Goal: Contribute content: Add original content to the website for others to see

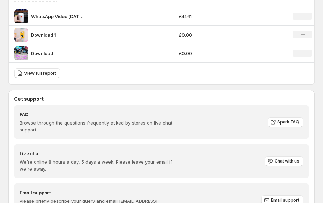
scroll to position [567, 0]
click at [54, 34] on p "Download 1" at bounding box center [57, 34] width 52 height 7
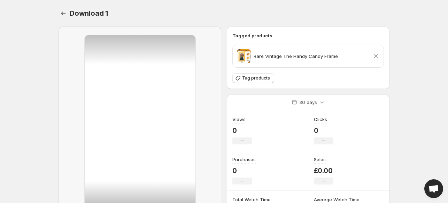
scroll to position [78, 0]
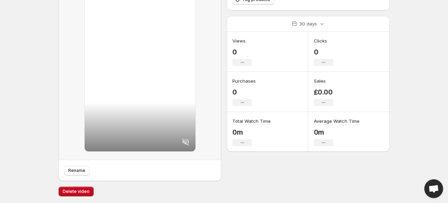
click at [108, 74] on div at bounding box center [140, 54] width 111 height 194
click at [80, 190] on span "Delete video" at bounding box center [76, 191] width 27 height 6
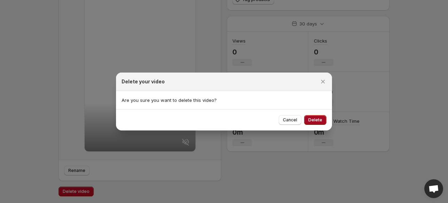
click at [318, 122] on span "Delete" at bounding box center [315, 120] width 14 height 6
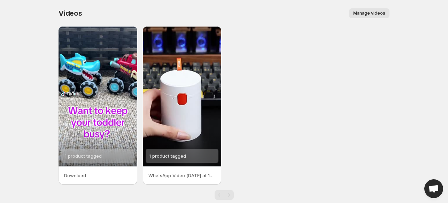
scroll to position [13, 0]
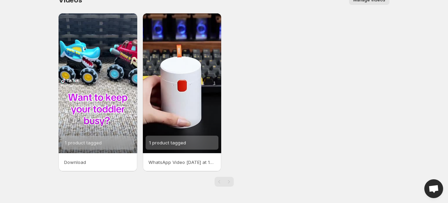
click at [322, 1] on span "Manage videos" at bounding box center [369, 0] width 32 height 6
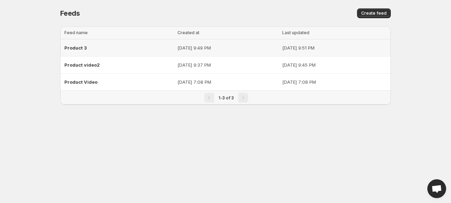
click at [109, 46] on div "Product 3" at bounding box center [118, 47] width 109 height 13
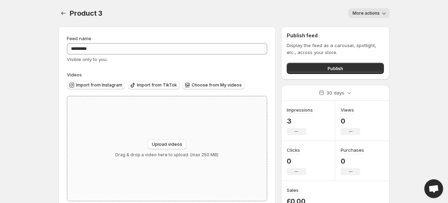
click at [162, 138] on div "Upload videos Drag & drop a video here to upload. (max 250 MB)" at bounding box center [167, 148] width 200 height 105
type input "**********"
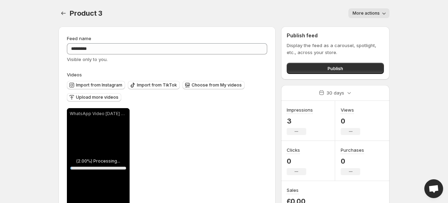
scroll to position [33, 0]
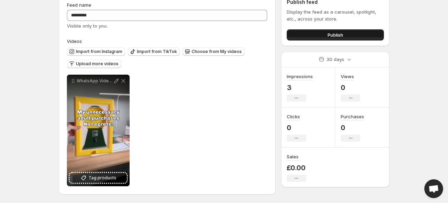
click at [322, 37] on span "Publish" at bounding box center [335, 34] width 16 height 7
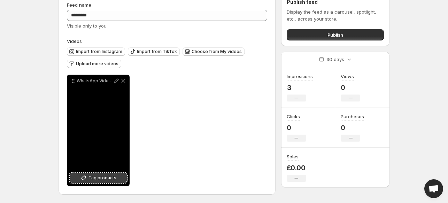
click at [109, 177] on span "Tag products" at bounding box center [102, 177] width 28 height 7
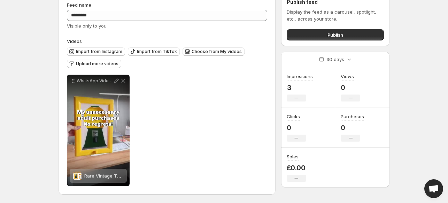
scroll to position [0, 0]
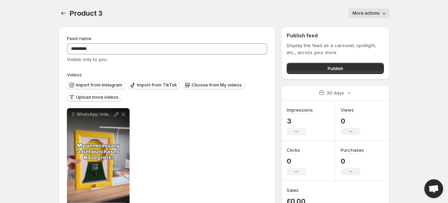
scroll to position [33, 0]
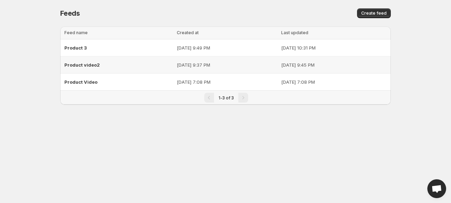
click at [202, 61] on p "[DATE] 9:37 PM" at bounding box center [227, 64] width 100 height 7
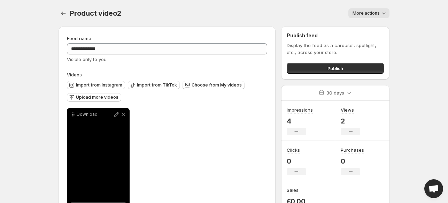
scroll to position [33, 0]
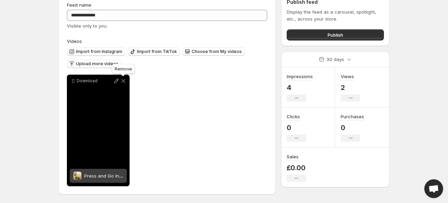
click at [123, 80] on icon at bounding box center [124, 81] width 4 height 4
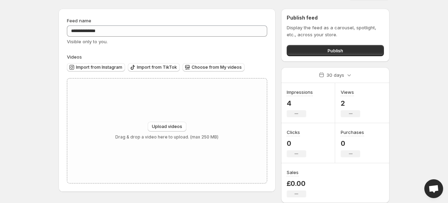
scroll to position [17, 0]
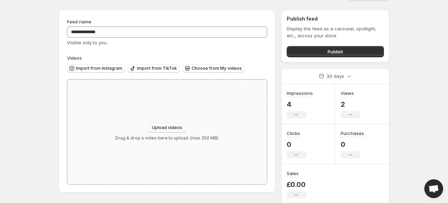
click at [167, 125] on span "Upload videos" at bounding box center [167, 128] width 30 height 6
type input "**********"
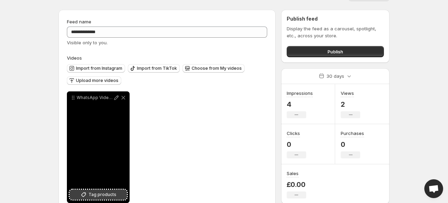
click at [112, 192] on span "Tag products" at bounding box center [102, 194] width 28 height 7
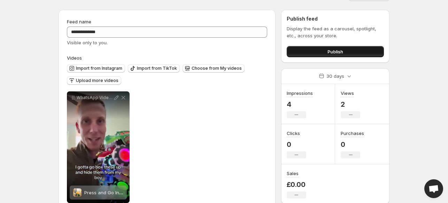
click at [305, 52] on button "Publish" at bounding box center [335, 51] width 97 height 11
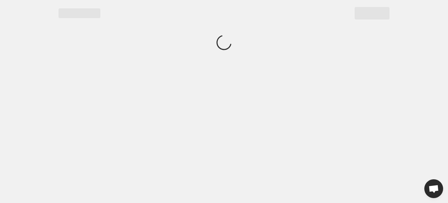
scroll to position [0, 0]
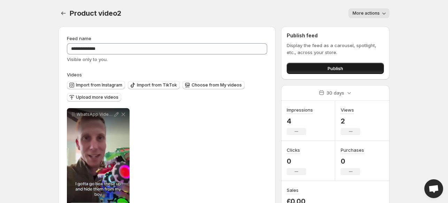
click at [304, 68] on button "Publish" at bounding box center [335, 68] width 97 height 11
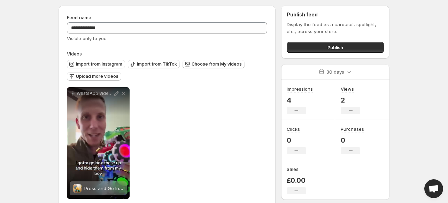
scroll to position [33, 0]
